Goal: Check status

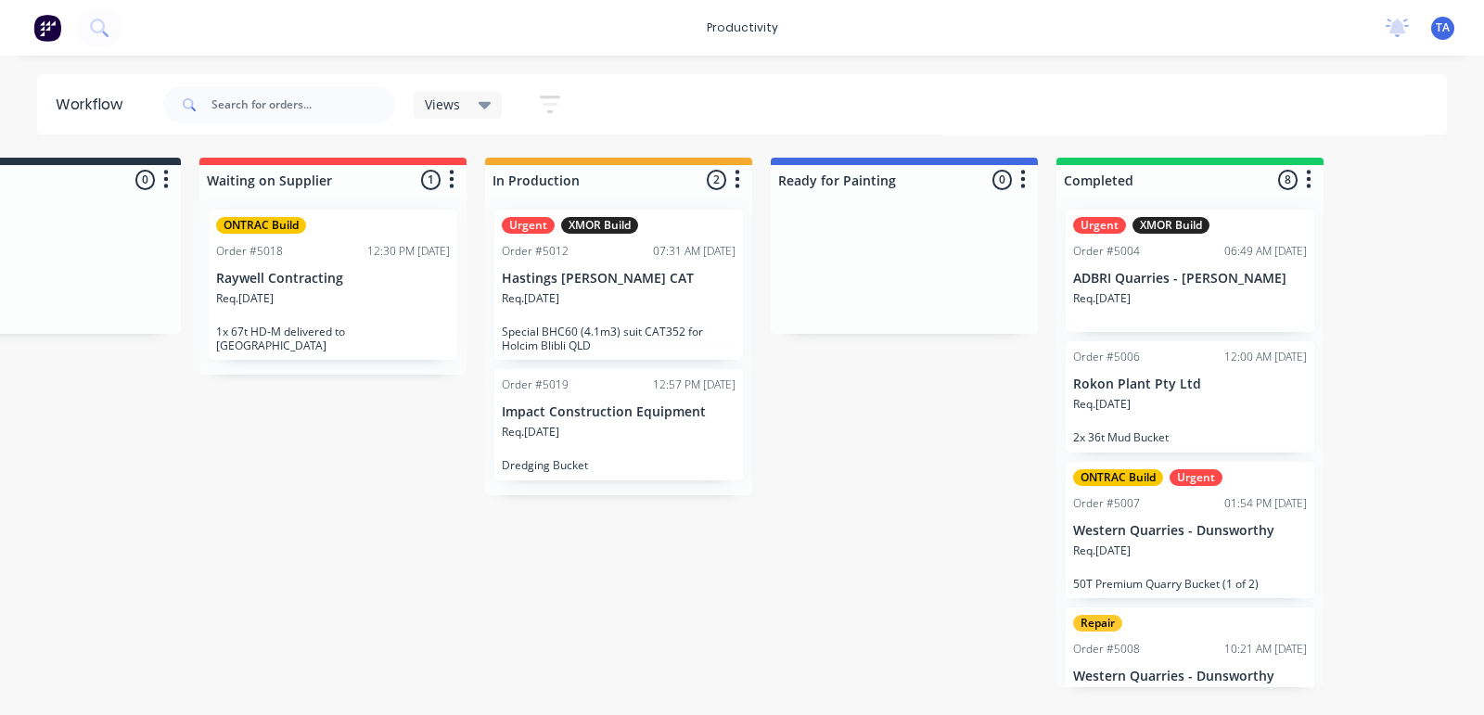
click at [586, 424] on div "Req. [DATE]" at bounding box center [619, 440] width 234 height 32
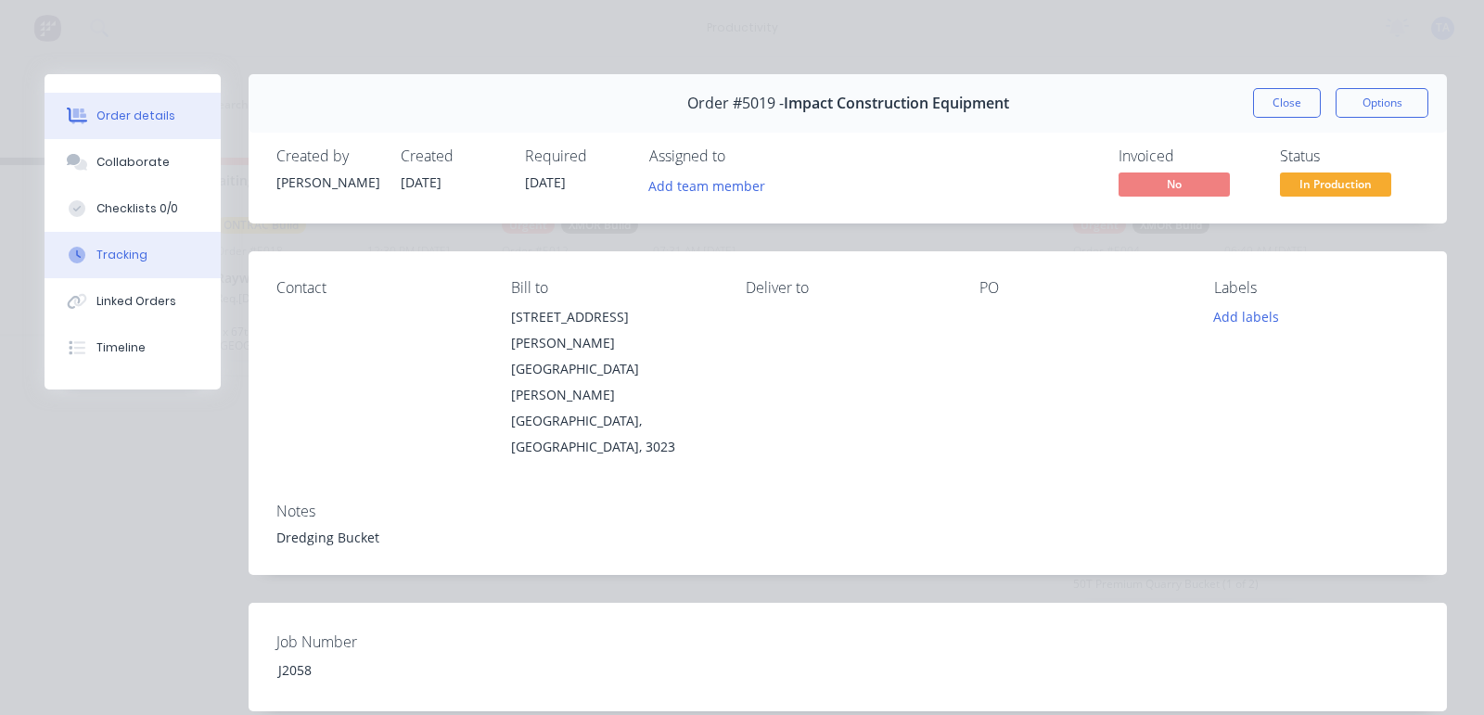
click at [118, 250] on div "Tracking" at bounding box center [121, 255] width 51 height 17
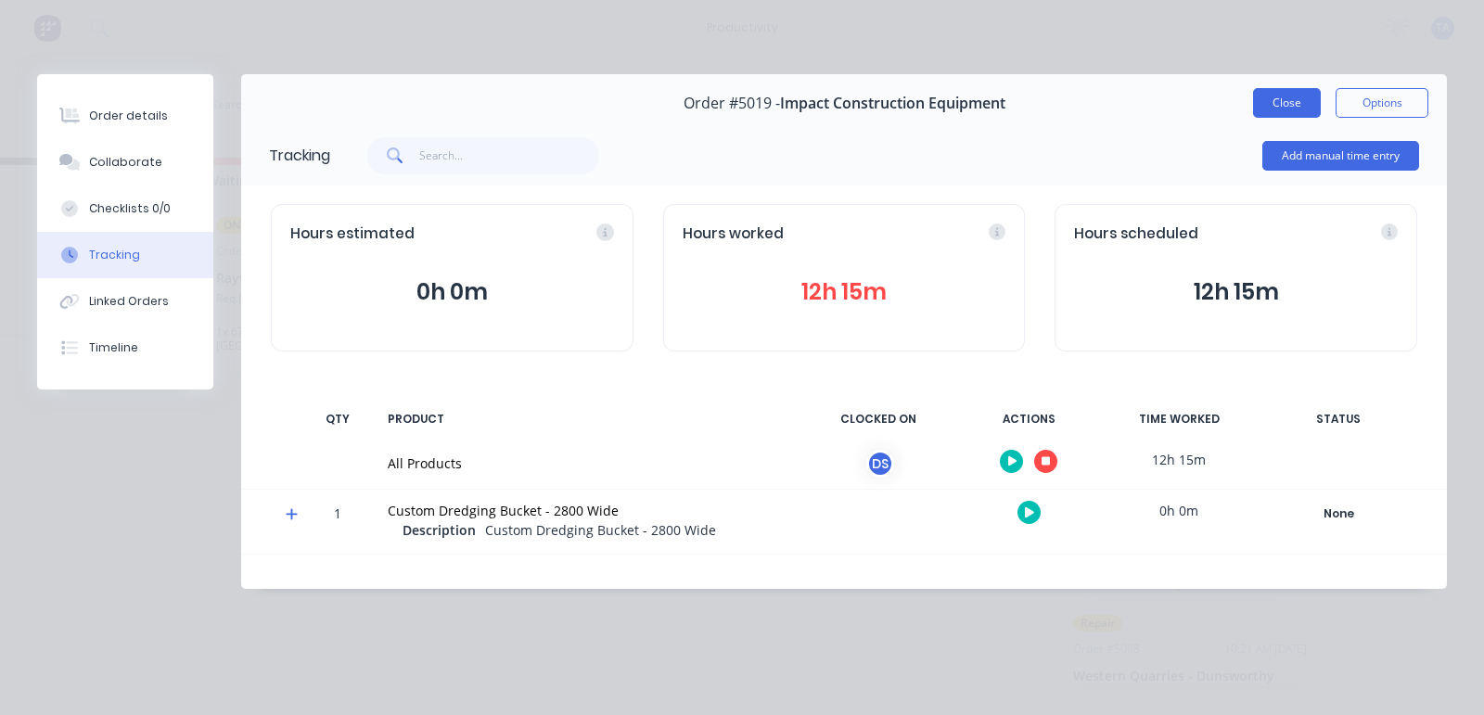
click at [1291, 89] on button "Close" at bounding box center [1287, 103] width 68 height 30
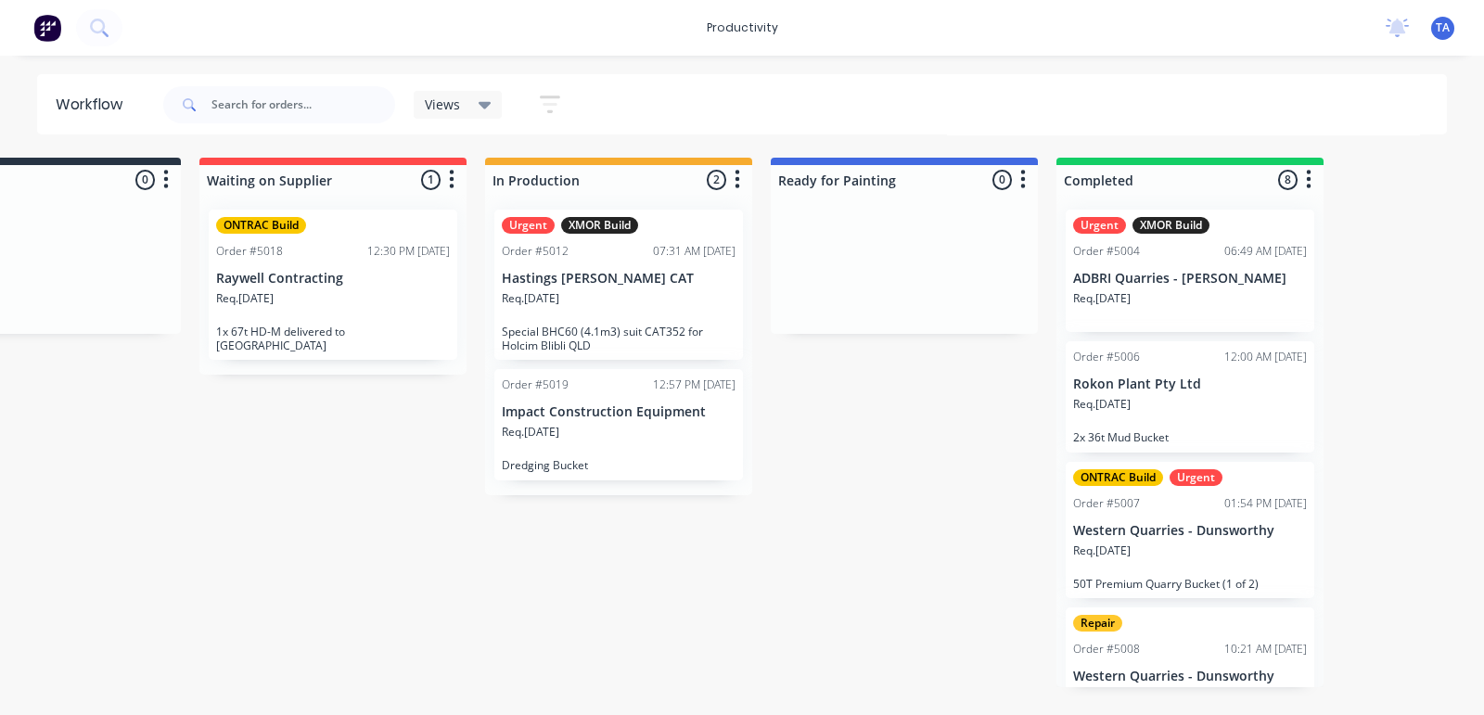
click at [632, 284] on p "Hastings [PERSON_NAME] CAT" at bounding box center [619, 279] width 234 height 16
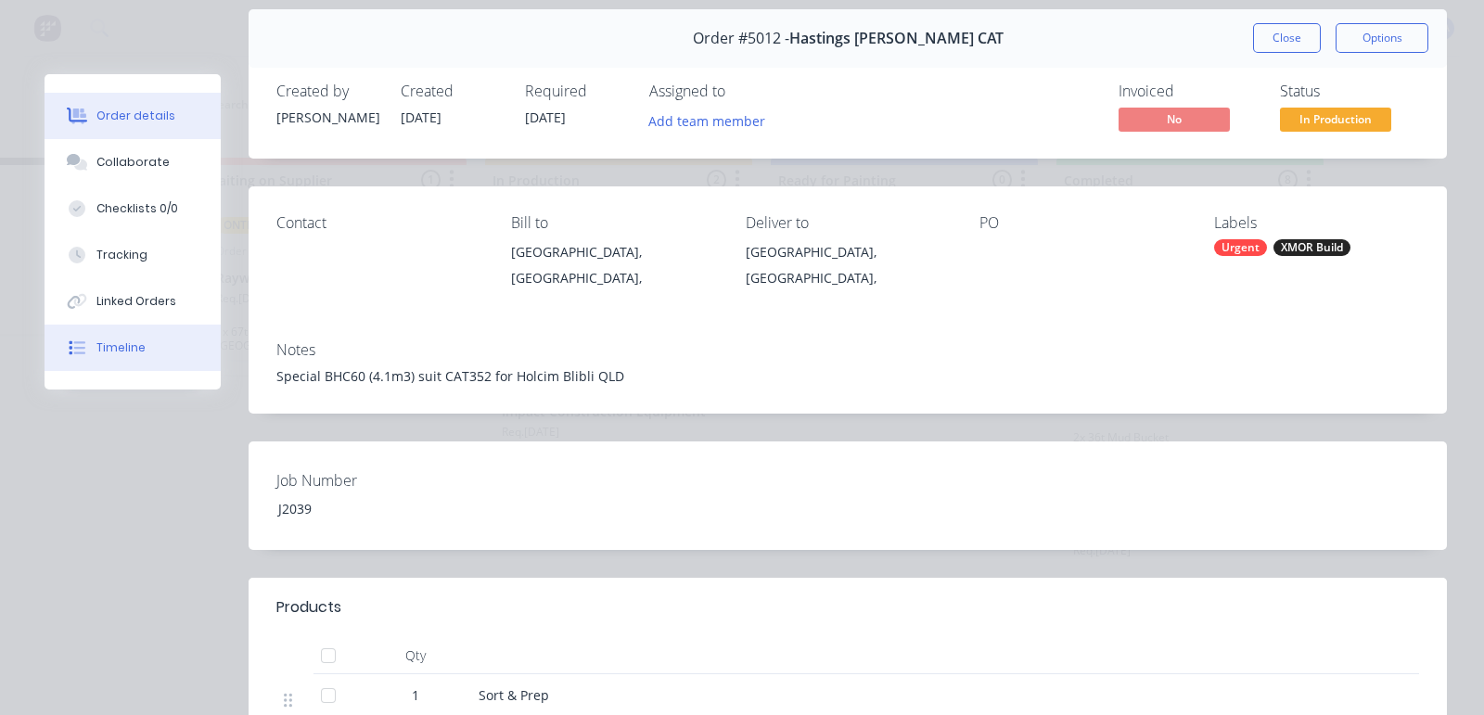
scroll to position [115, 0]
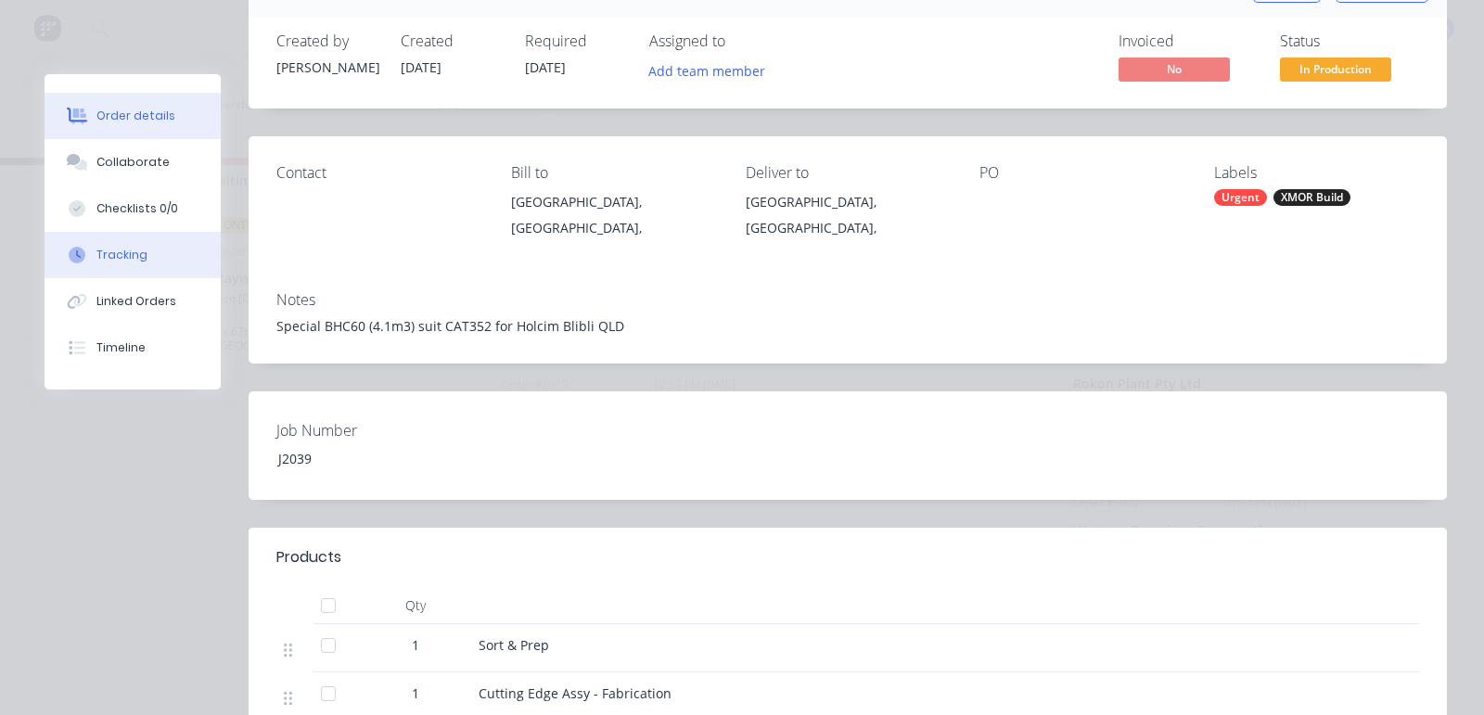
click at [175, 260] on button "Tracking" at bounding box center [133, 255] width 176 height 46
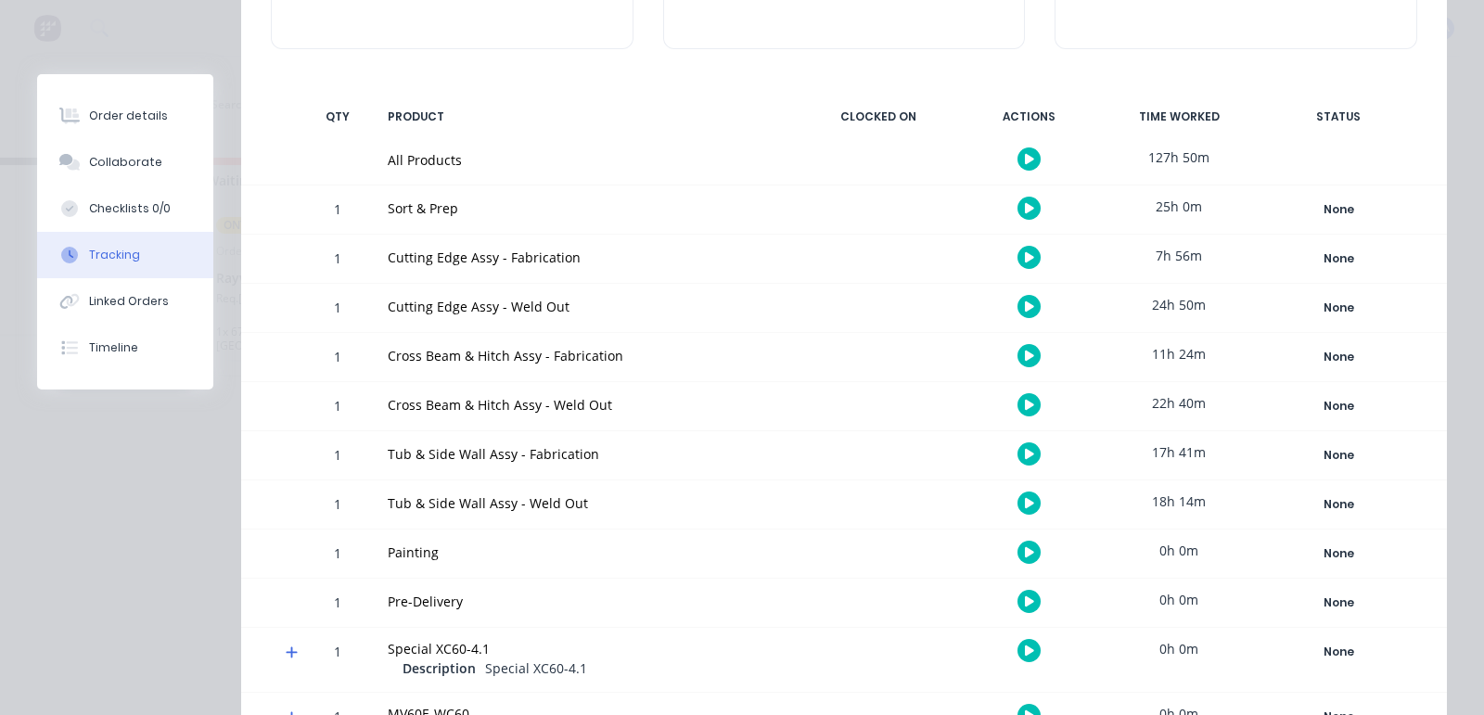
scroll to position [305, 0]
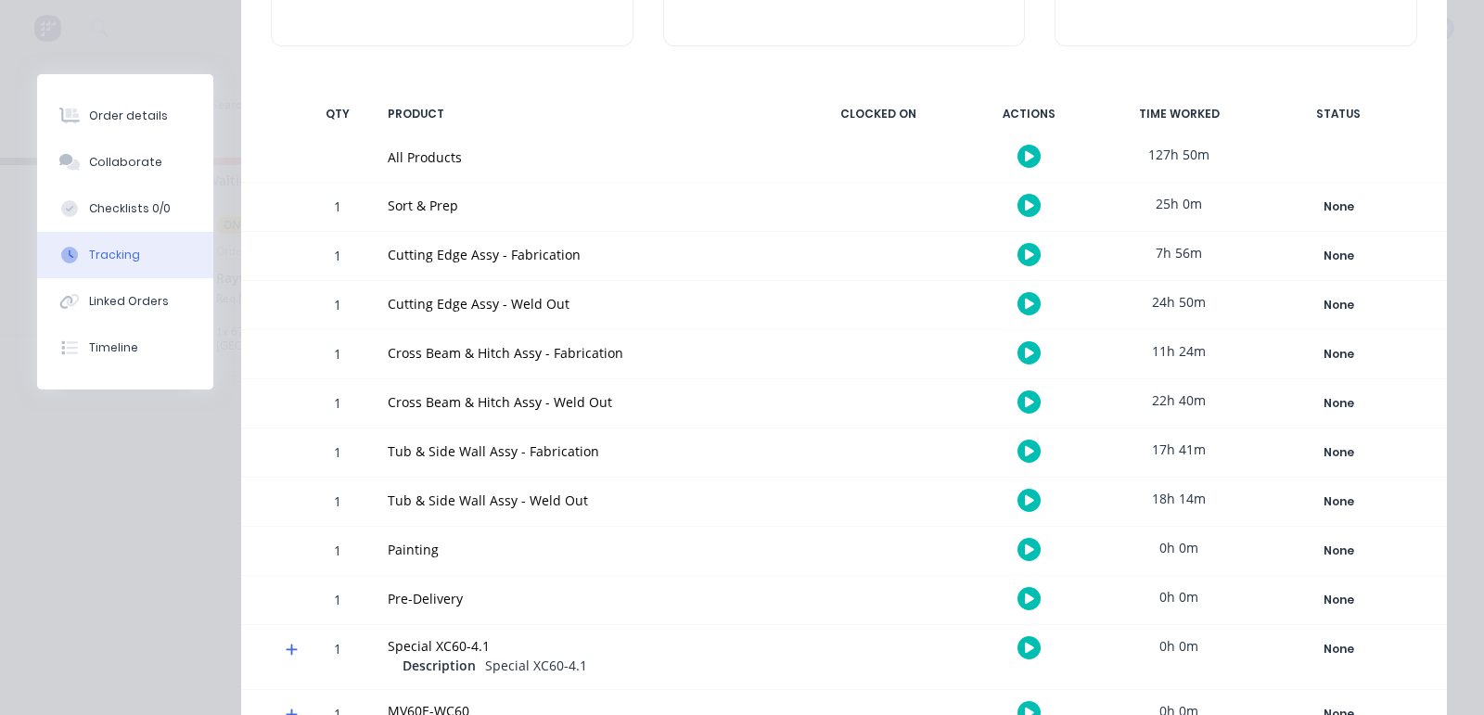
click at [1018, 308] on button "button" at bounding box center [1029, 303] width 23 height 23
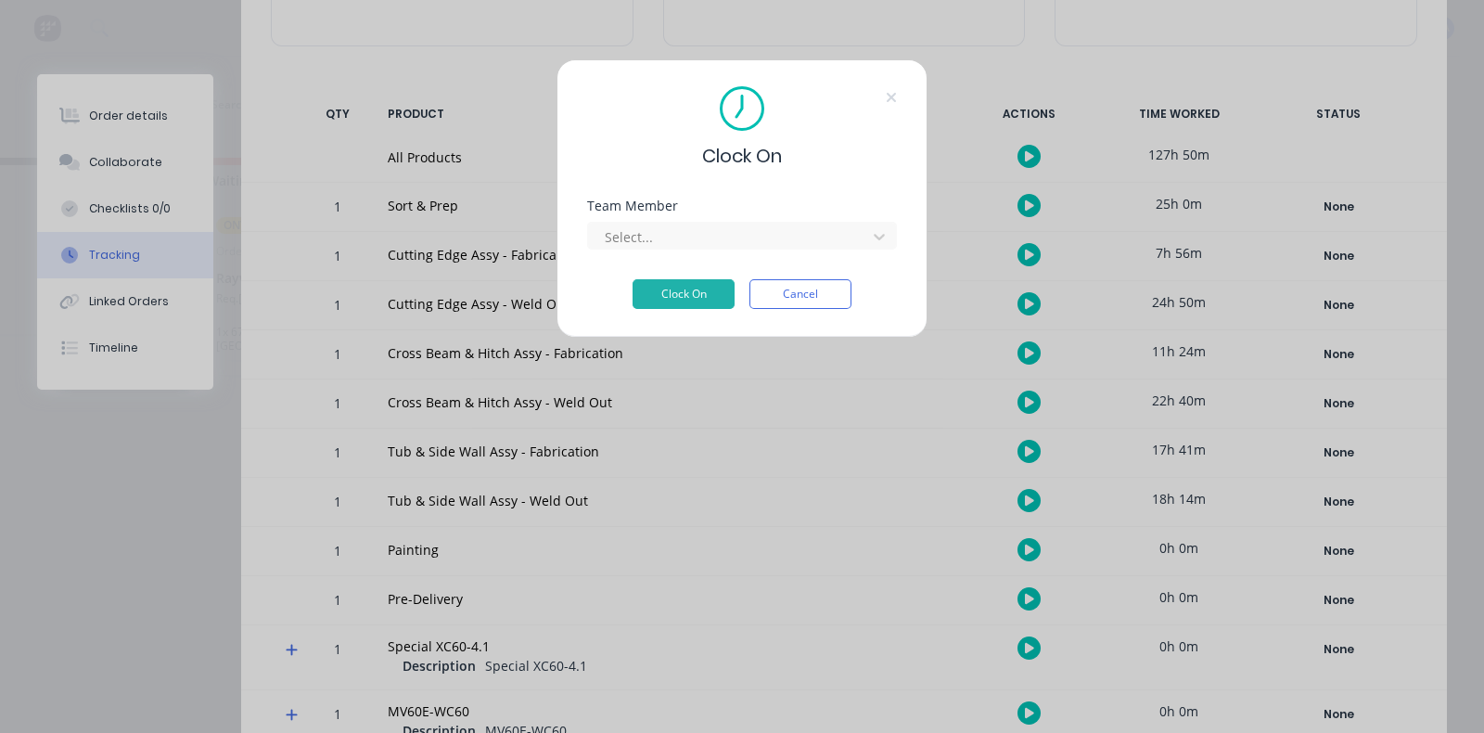
click at [704, 251] on div "Team Member Select..." at bounding box center [742, 239] width 310 height 80
click at [696, 238] on div at bounding box center [730, 236] width 254 height 23
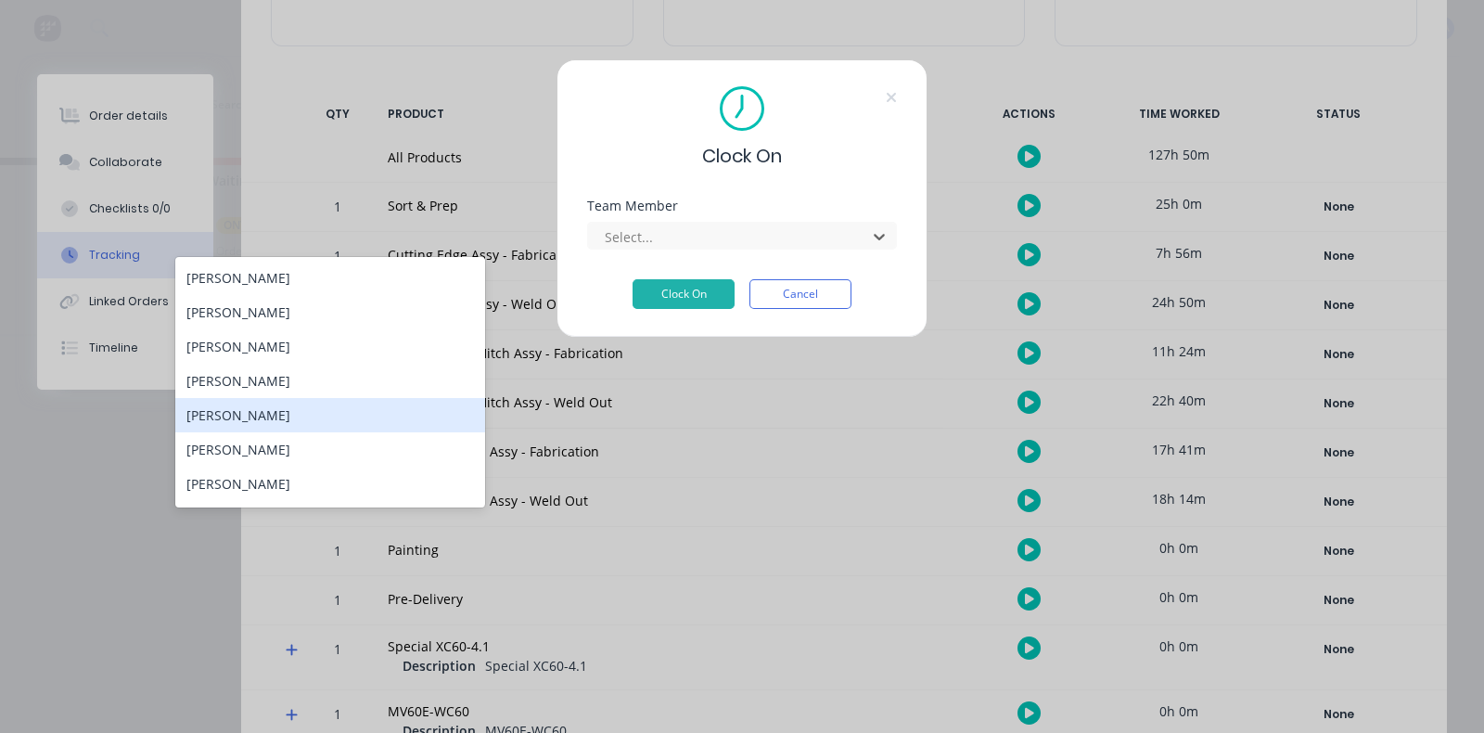
click at [309, 406] on div "[PERSON_NAME]" at bounding box center [330, 415] width 310 height 34
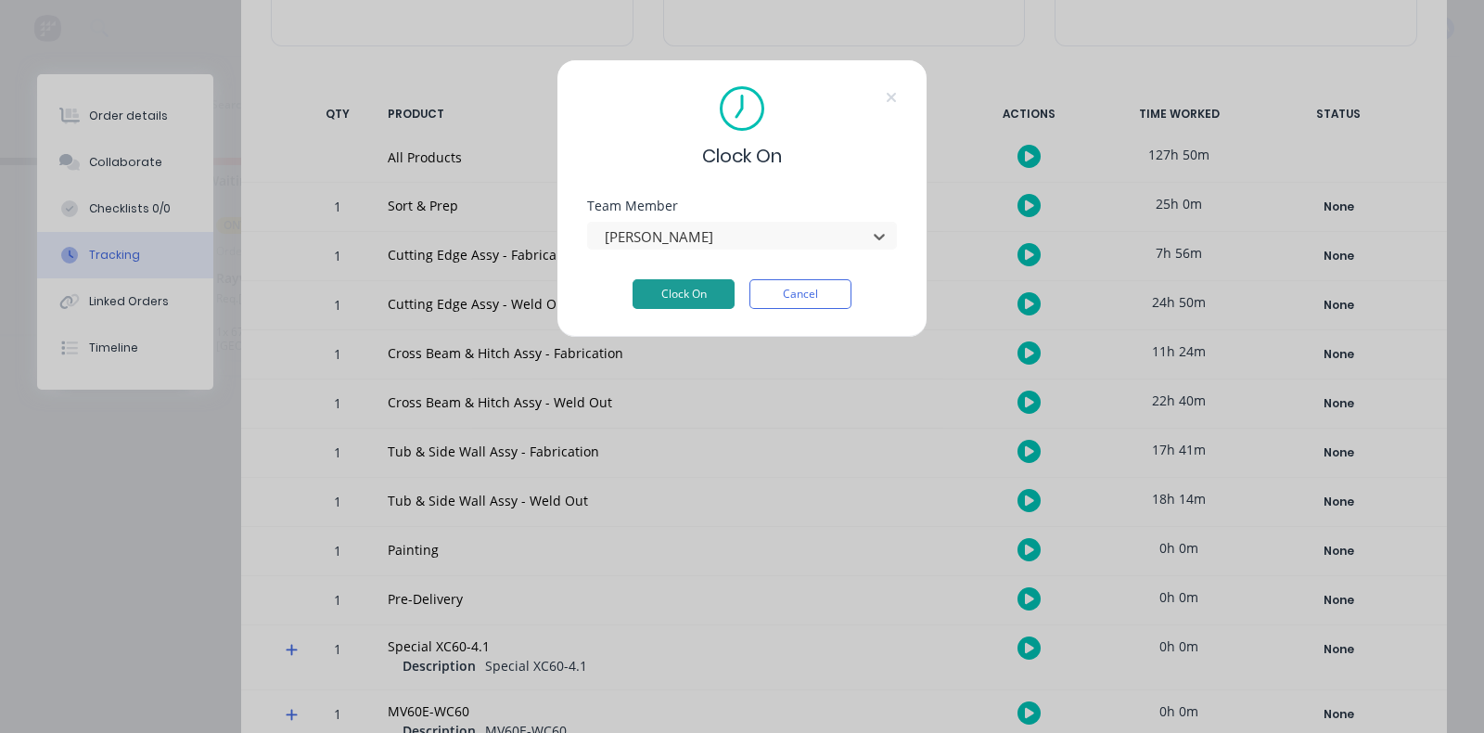
click at [699, 288] on button "Clock On" at bounding box center [684, 294] width 102 height 30
